Goal: Use online tool/utility: Use online tool/utility

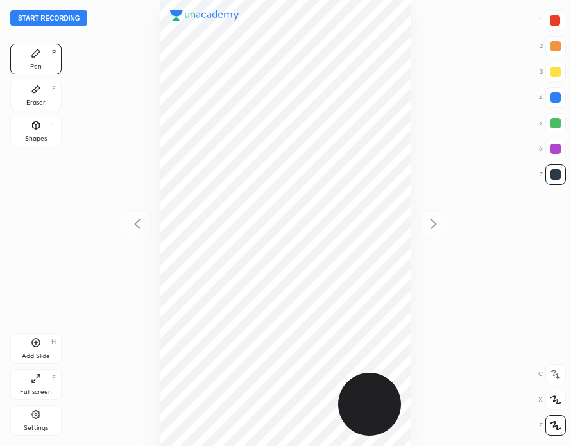
scroll to position [446, 366]
click at [62, 15] on button "Start recording" at bounding box center [48, 17] width 77 height 15
click at [62, 19] on button "End recording" at bounding box center [45, 17] width 71 height 15
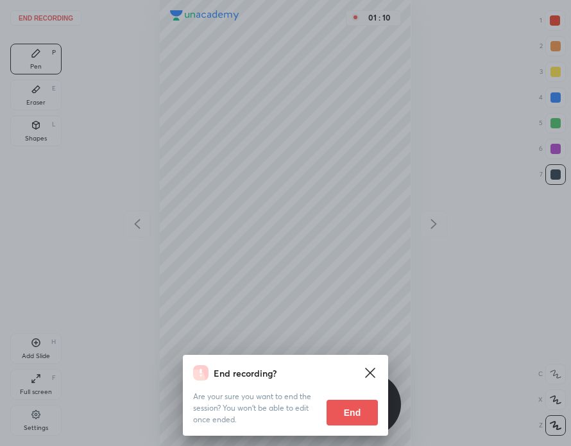
click at [359, 409] on button "End" at bounding box center [352, 413] width 51 height 26
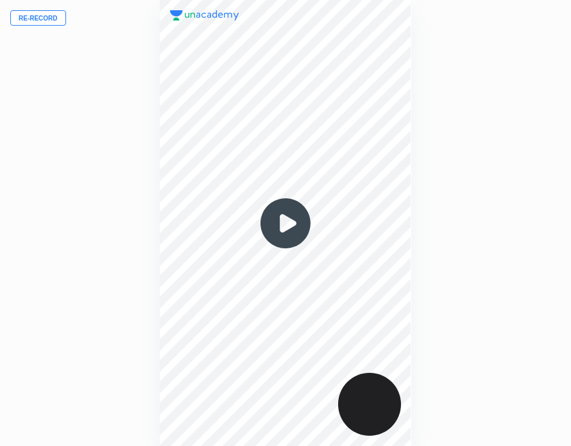
click at [288, 224] on img at bounding box center [286, 224] width 62 height 62
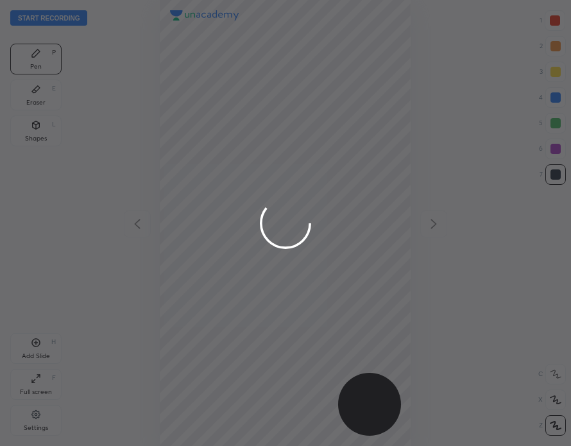
scroll to position [446, 366]
